Goal: Ask a question

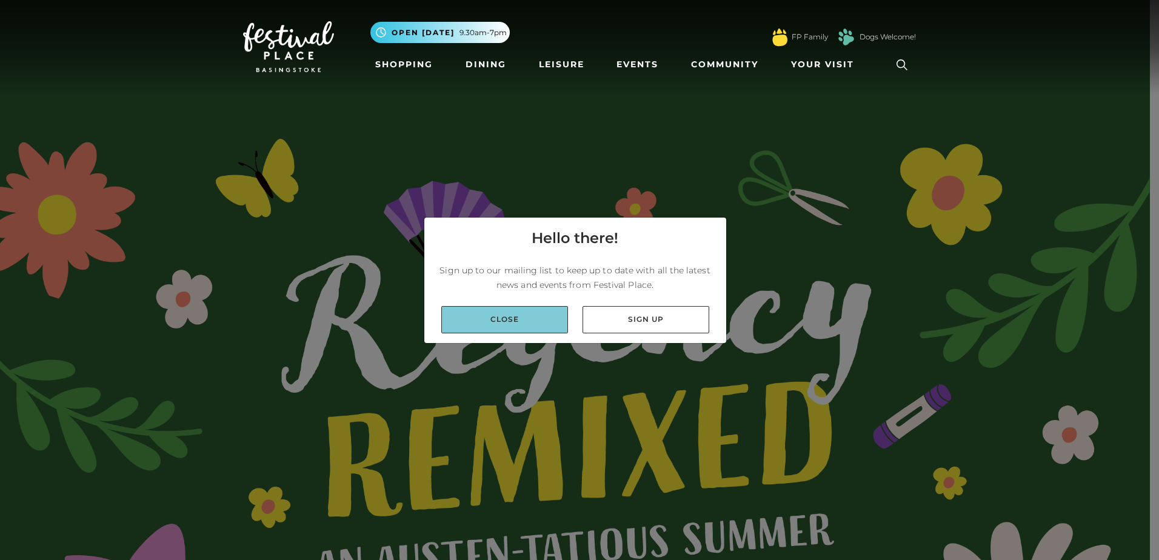
click at [515, 324] on link "Close" at bounding box center [504, 319] width 127 height 27
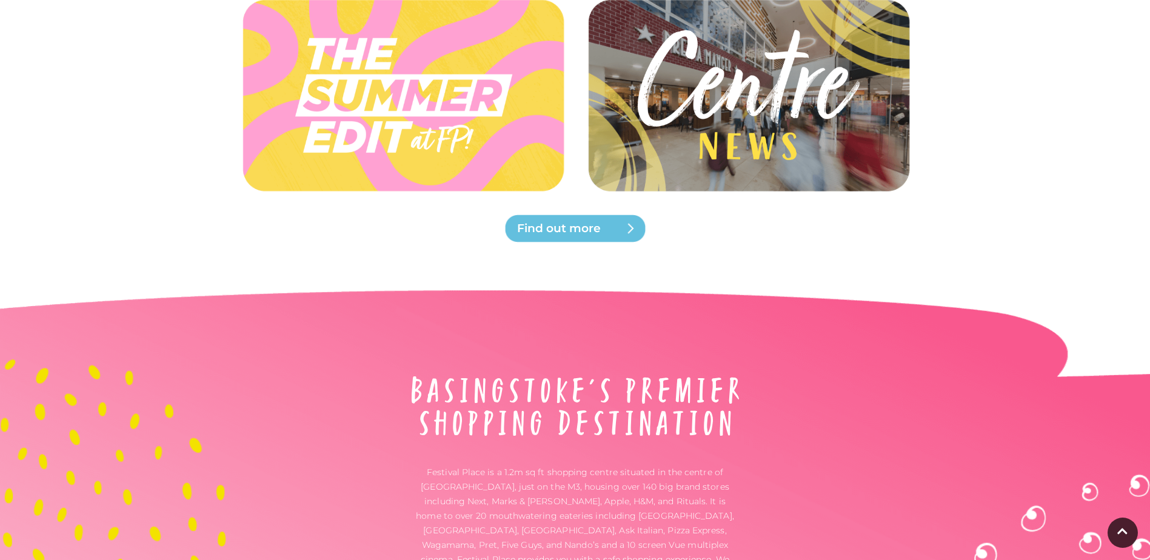
scroll to position [4044, 0]
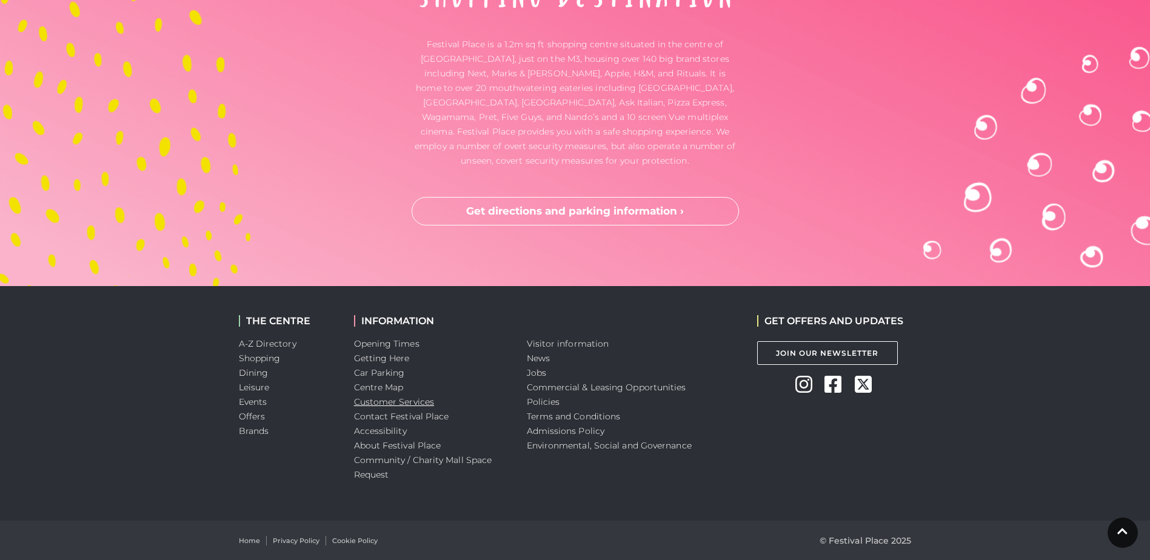
click at [401, 401] on link "Customer Services" at bounding box center [394, 402] width 81 height 11
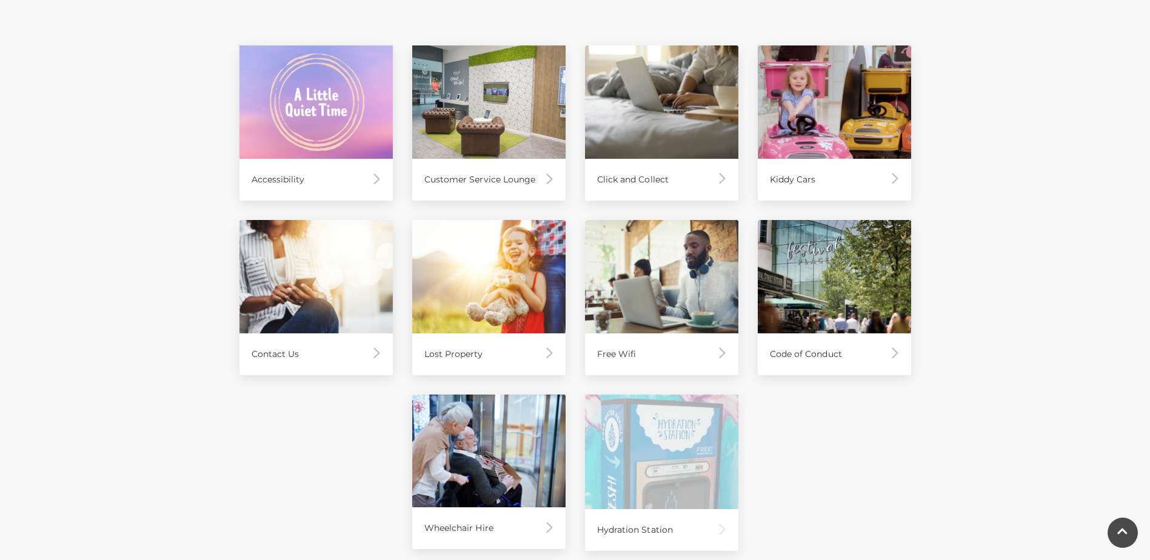
scroll to position [606, 0]
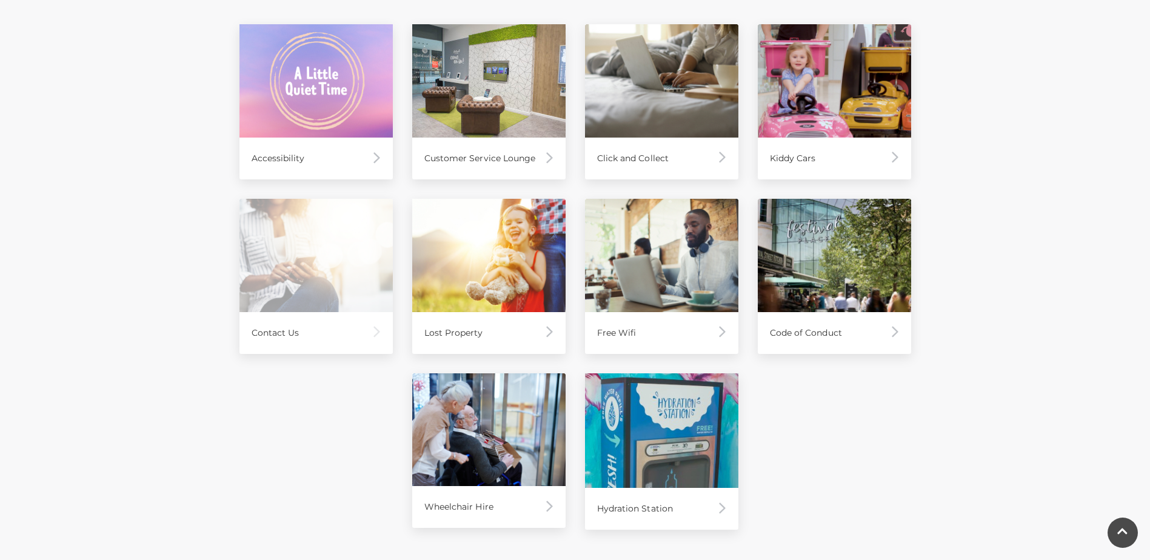
click at [309, 328] on div "Contact Us" at bounding box center [316, 333] width 153 height 42
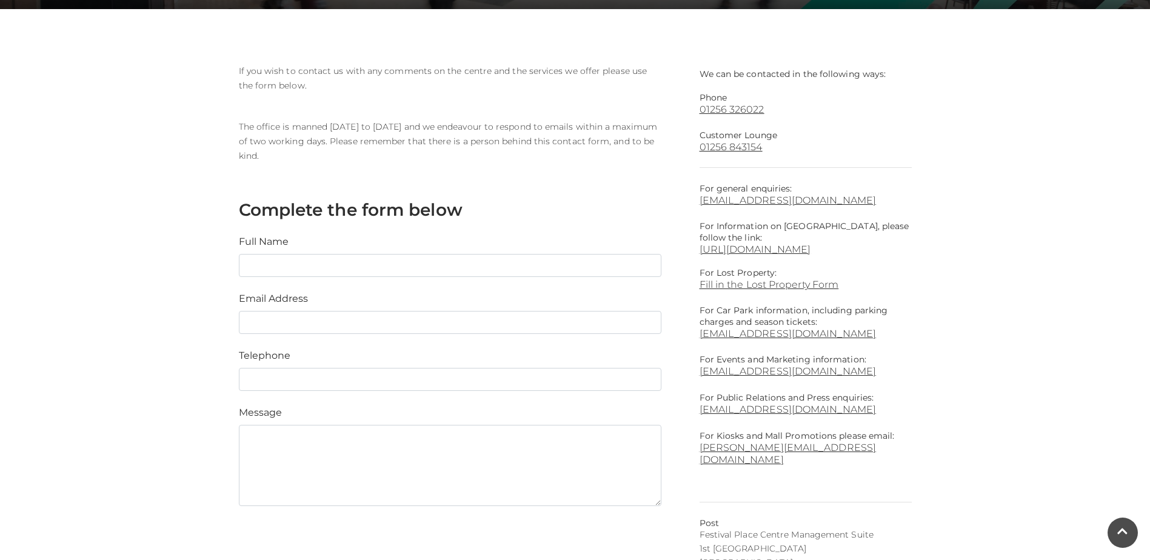
scroll to position [243, 0]
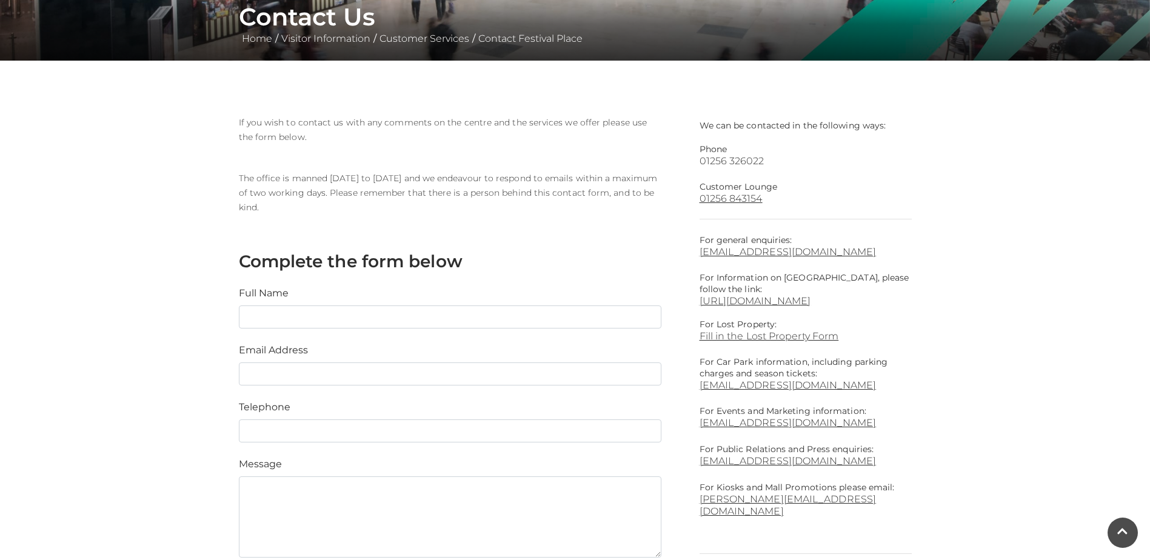
click at [741, 158] on link "01256 326022" at bounding box center [806, 161] width 212 height 12
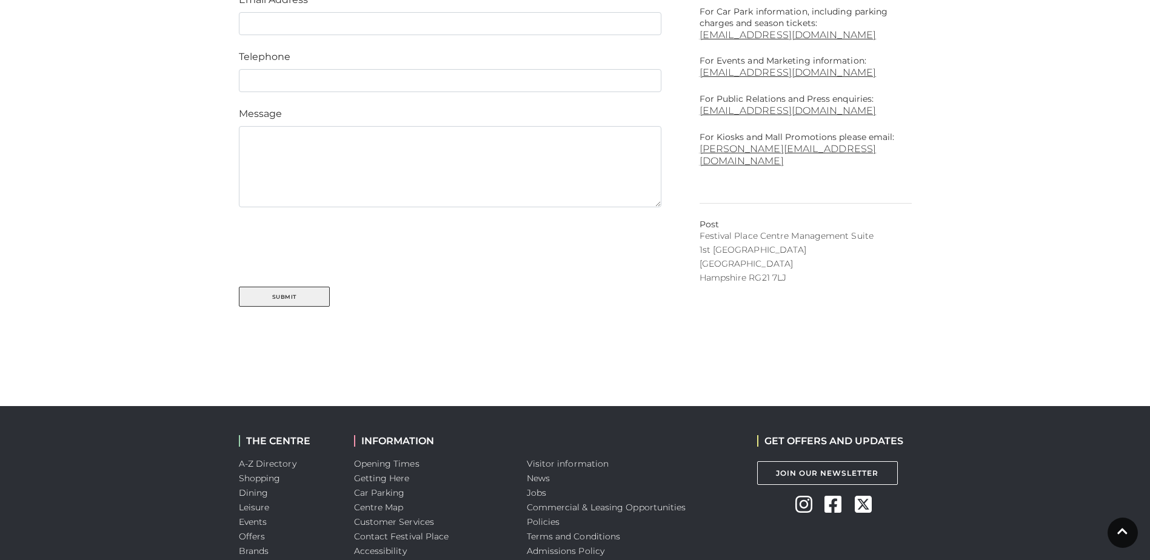
scroll to position [485, 0]
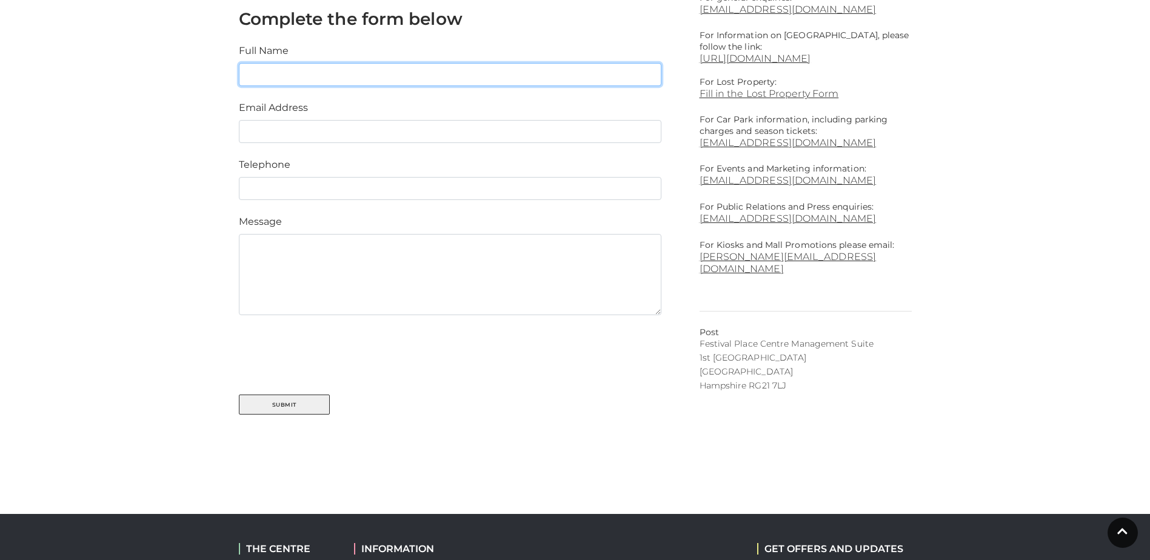
click at [284, 74] on input "text" at bounding box center [450, 74] width 423 height 23
type input "TVF UK LTD"
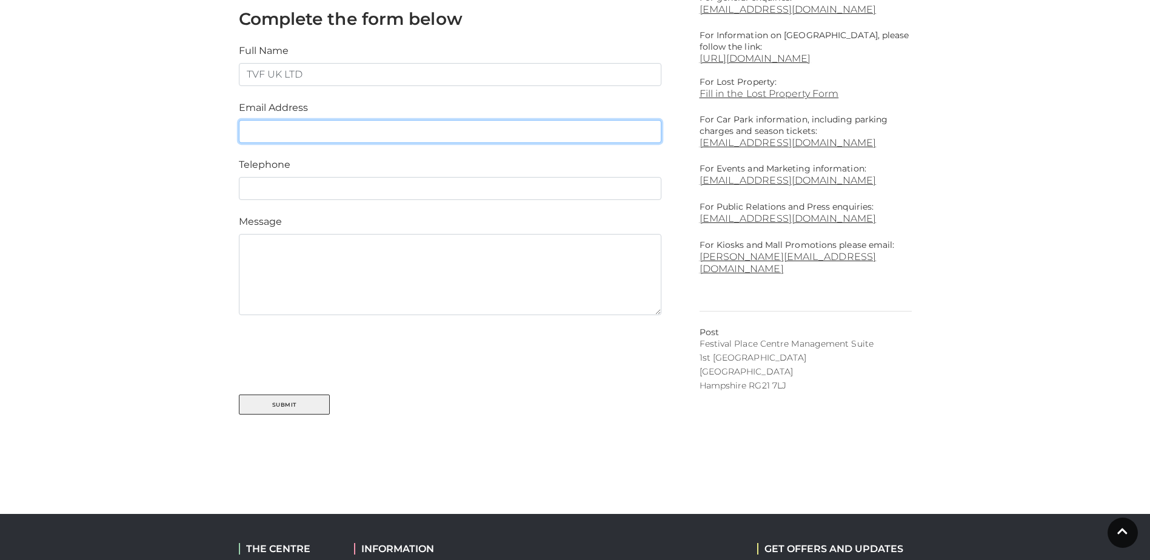
click at [381, 142] on input "email" at bounding box center [450, 131] width 423 height 23
type input "customer.service@tvfltd.co.uk"
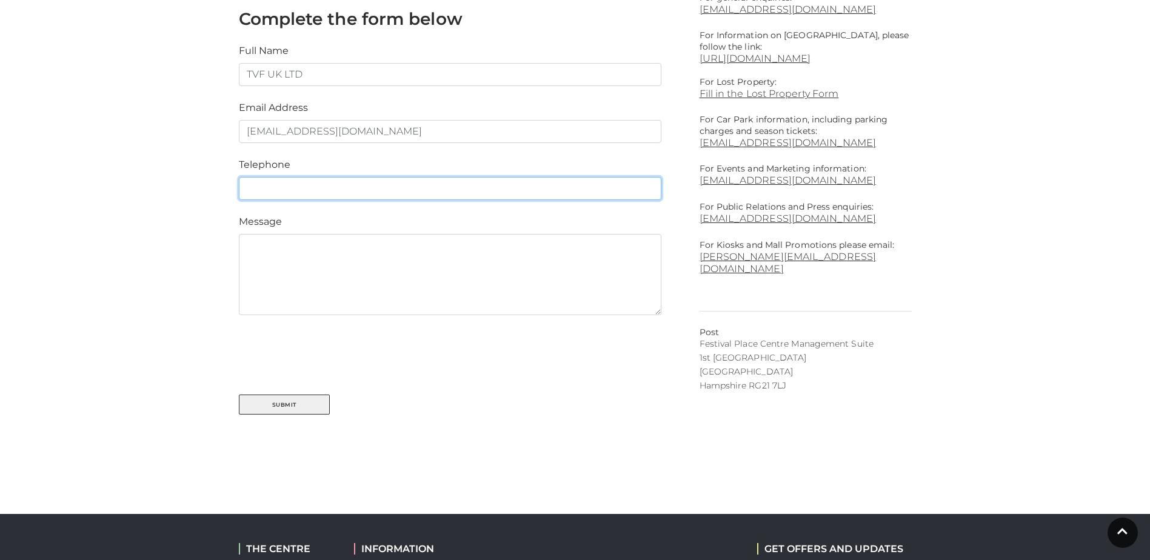
type input "01494769768"
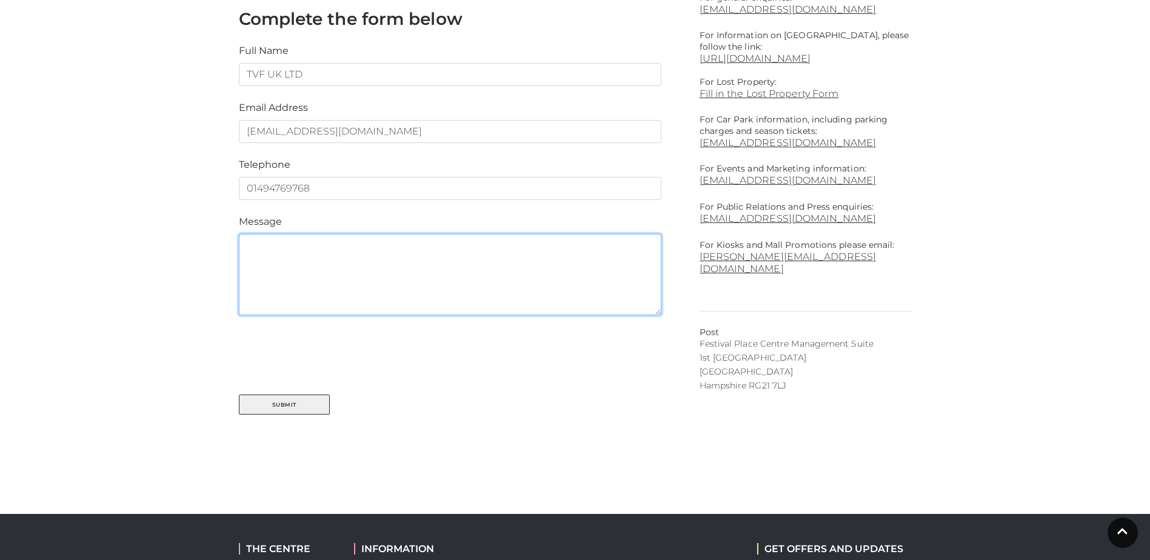
click at [326, 272] on textarea at bounding box center [450, 274] width 423 height 81
click at [381, 246] on textarea "how do you apply for permit?" at bounding box center [450, 274] width 423 height 81
type textarea "how do you apply for permit for a routine fire alarm service?"
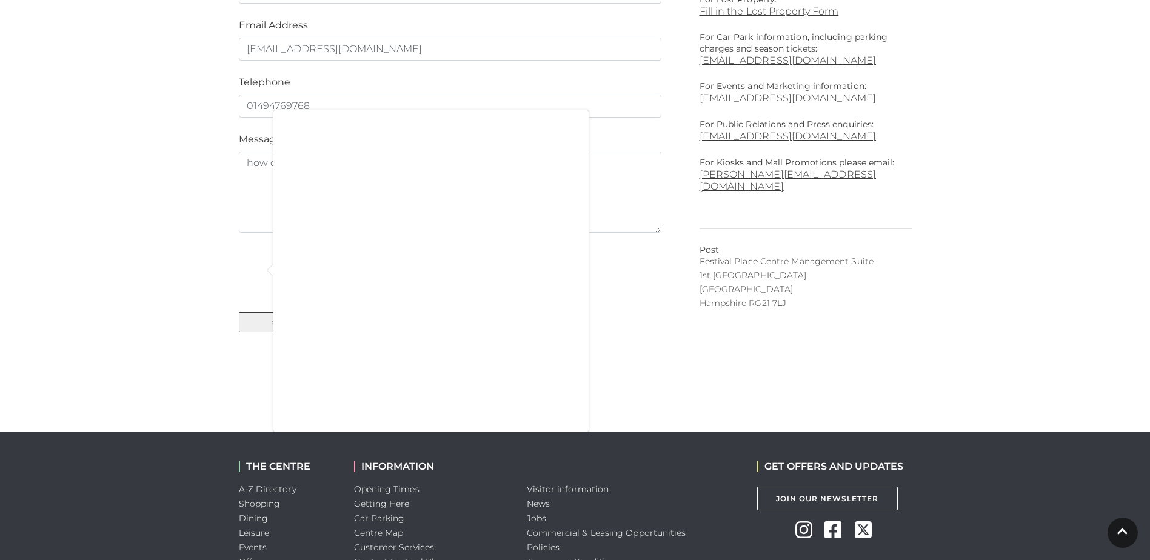
scroll to position [546, 0]
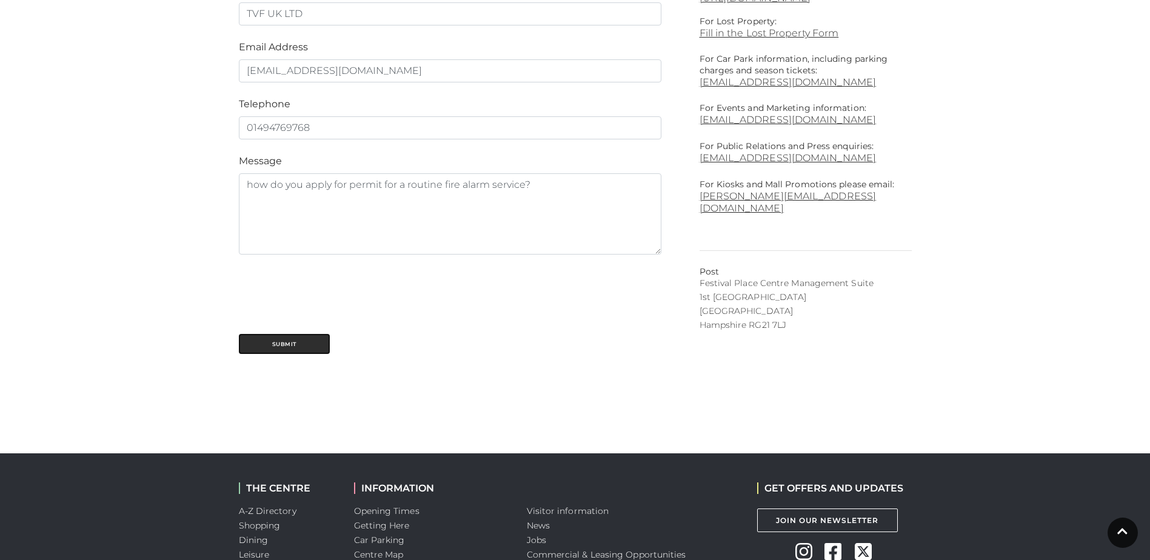
click at [290, 344] on button "Submit" at bounding box center [284, 344] width 91 height 20
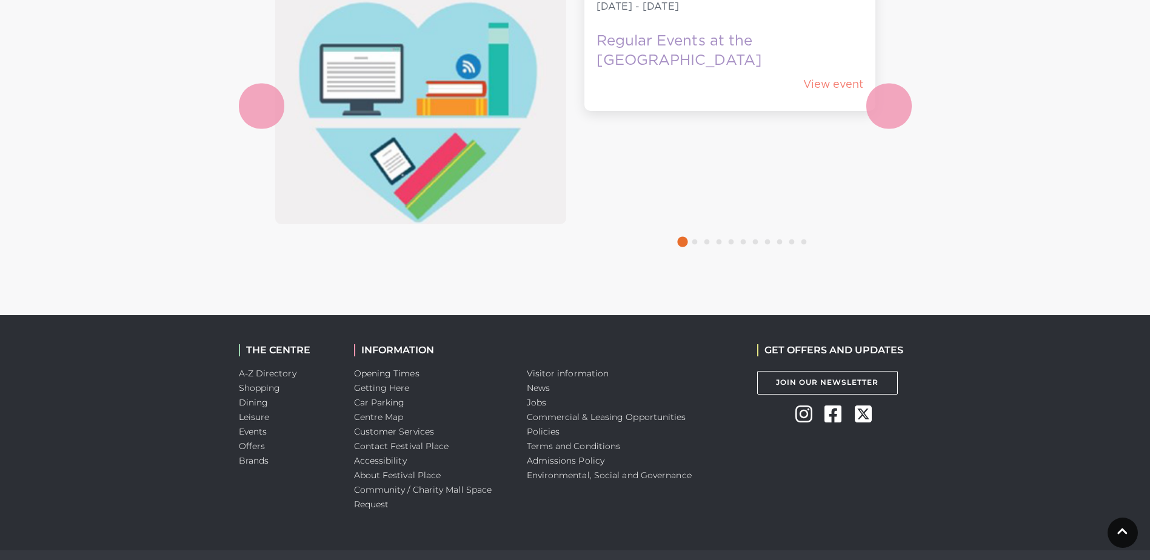
scroll to position [612, 0]
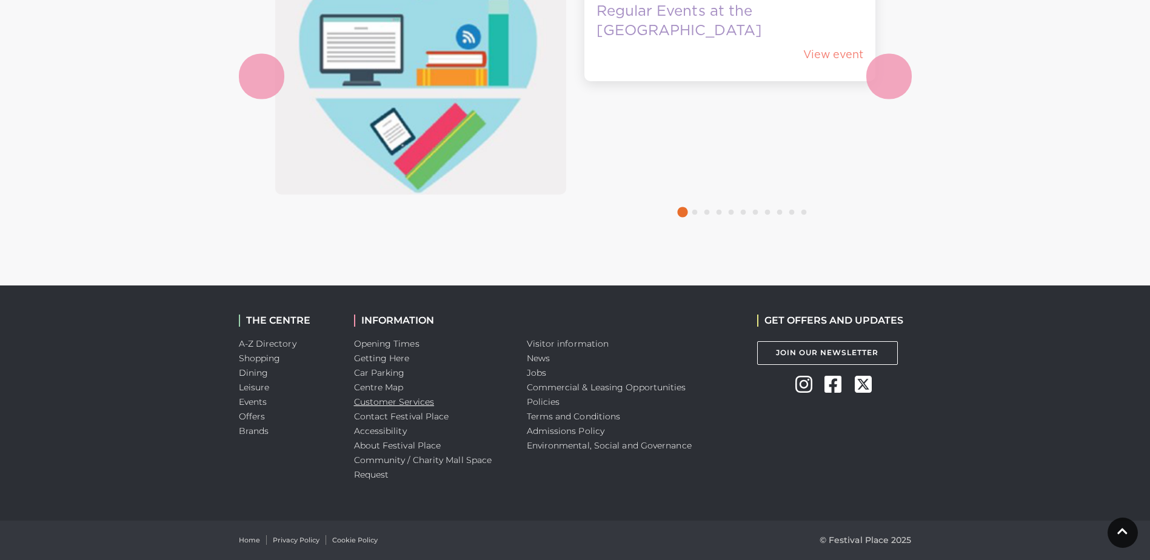
click at [403, 398] on link "Customer Services" at bounding box center [394, 402] width 81 height 11
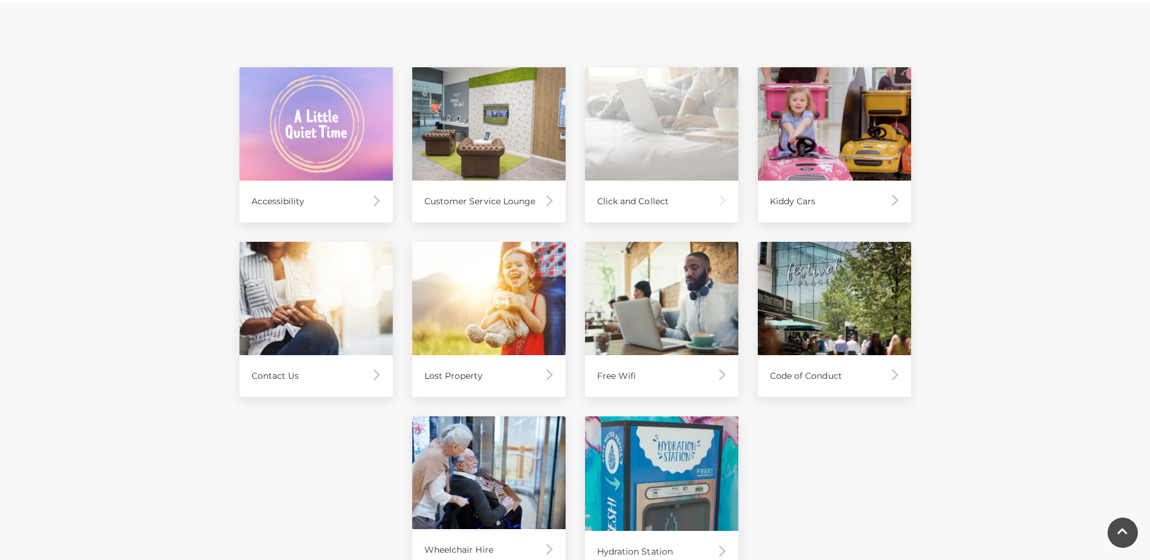
scroll to position [667, 0]
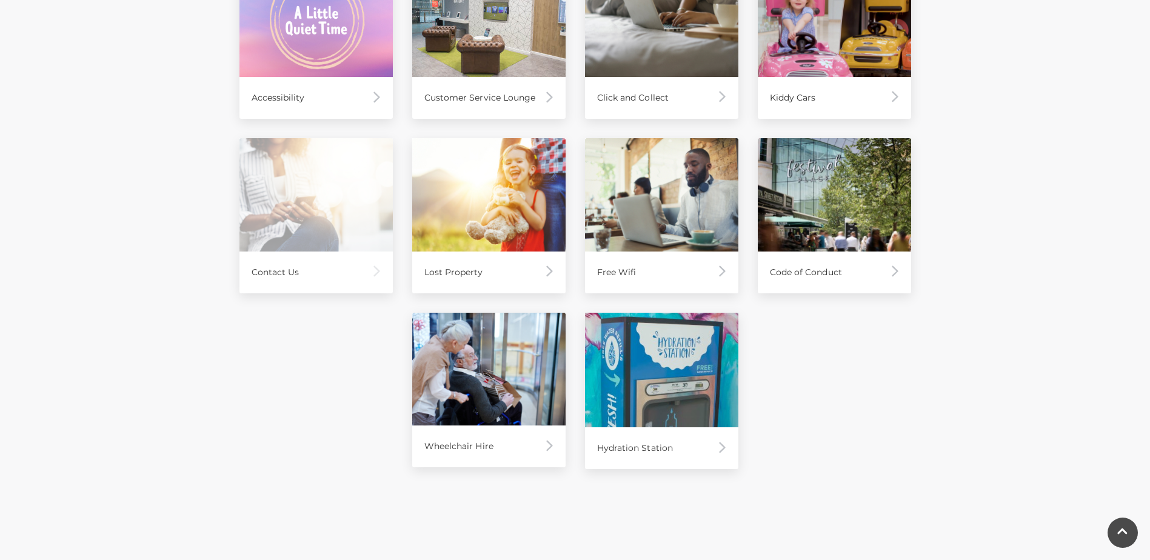
click at [369, 286] on div "Contact Us" at bounding box center [316, 273] width 153 height 42
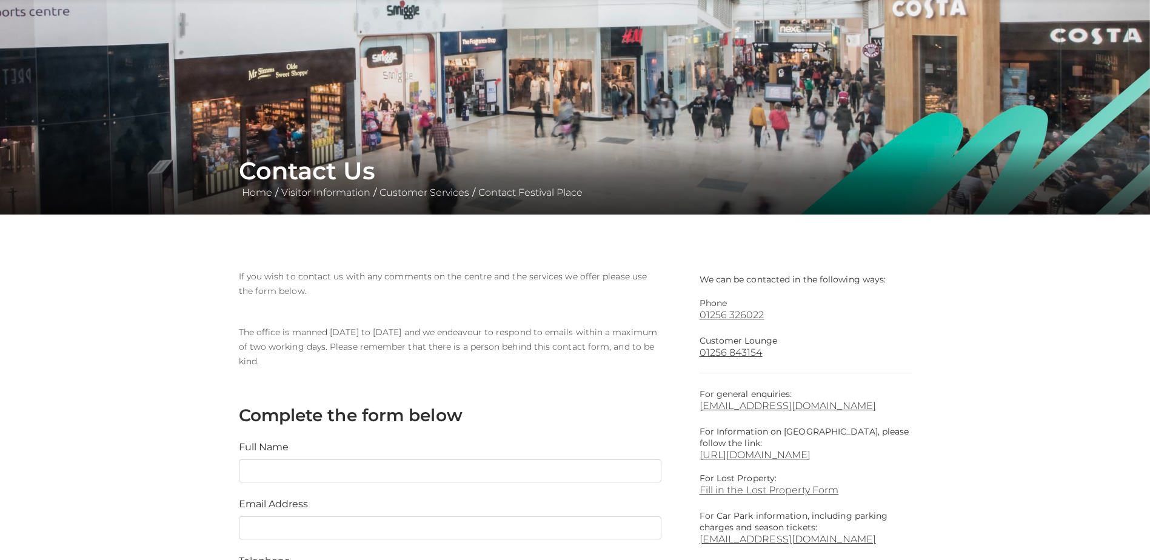
scroll to position [243, 0]
